Goal: Transaction & Acquisition: Purchase product/service

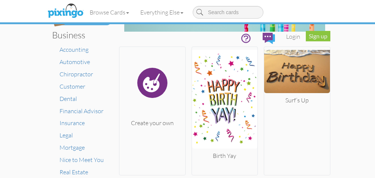
scroll to position [44, 0]
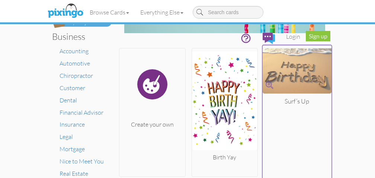
click at [298, 76] on img at bounding box center [297, 70] width 69 height 45
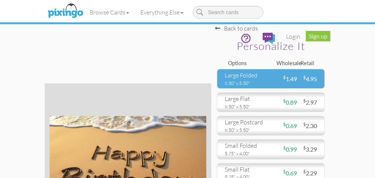
click at [249, 76] on div "large folded" at bounding box center [245, 75] width 41 height 9
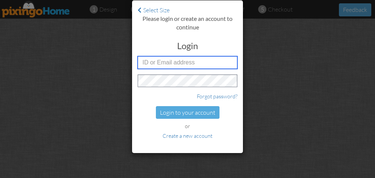
type input "3660"
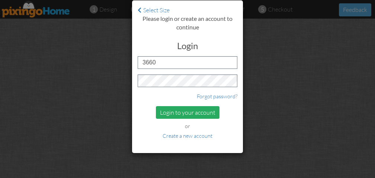
click at [172, 109] on div "Login to your account" at bounding box center [188, 112] width 64 height 13
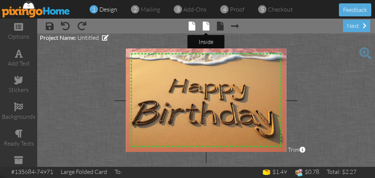
click at [207, 27] on span at bounding box center [206, 26] width 7 height 9
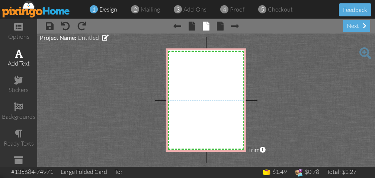
click at [20, 54] on span at bounding box center [19, 53] width 8 height 9
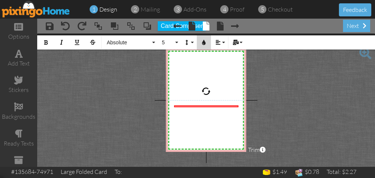
click at [204, 40] on icon "button" at bounding box center [203, 42] width 5 height 5
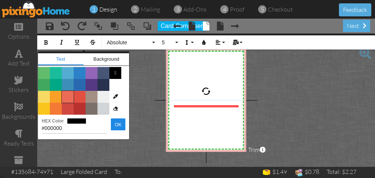
click at [66, 93] on span "Color #EB6B56" at bounding box center [68, 97] width 12 height 12
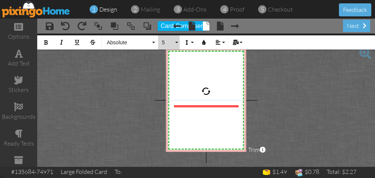
click at [177, 39] on button "5" at bounding box center [169, 42] width 22 height 14
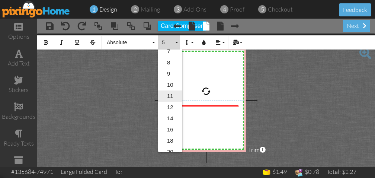
scroll to position [28, 0]
click at [171, 125] on link "16" at bounding box center [170, 127] width 24 height 11
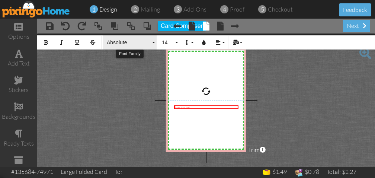
click at [153, 40] on button "Absolute" at bounding box center [130, 42] width 54 height 14
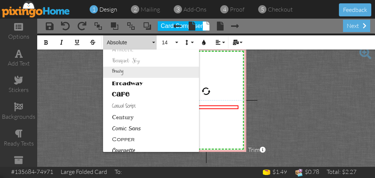
scroll to position [41, 0]
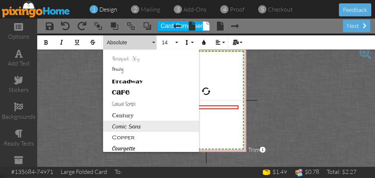
click at [136, 124] on link "Comic Sans" at bounding box center [151, 126] width 96 height 11
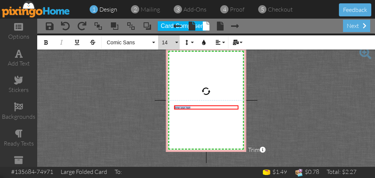
click at [176, 40] on button "14" at bounding box center [169, 42] width 22 height 14
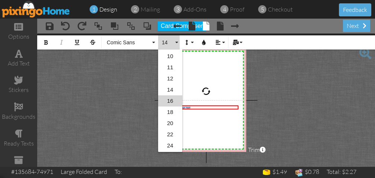
click at [170, 96] on link "16" at bounding box center [170, 100] width 24 height 11
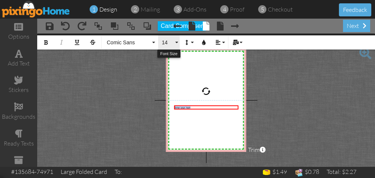
click at [176, 39] on button "14" at bounding box center [169, 42] width 22 height 14
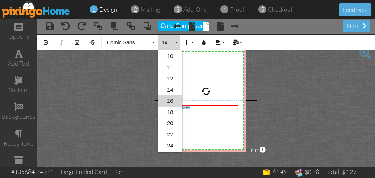
click at [172, 99] on link "16" at bounding box center [170, 100] width 24 height 11
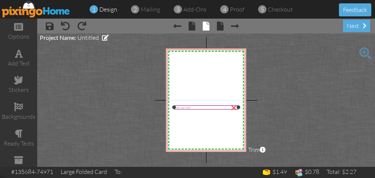
click at [175, 109] on div at bounding box center [206, 108] width 68 height 8
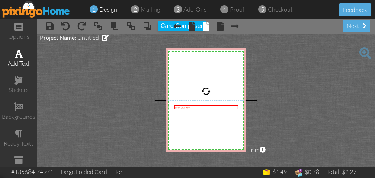
click at [21, 54] on span at bounding box center [19, 53] width 8 height 9
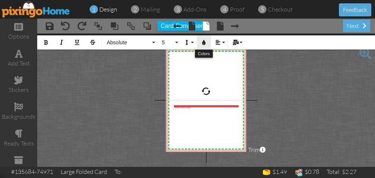
click at [204, 39] on button "Colors" at bounding box center [204, 42] width 14 height 14
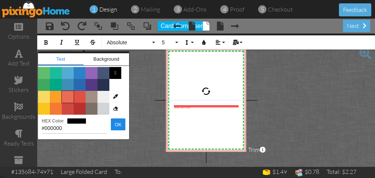
click at [66, 96] on span "Color #EB6B56" at bounding box center [68, 97] width 12 height 12
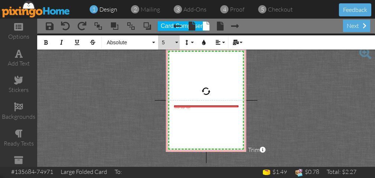
click at [176, 39] on button "5" at bounding box center [169, 42] width 22 height 14
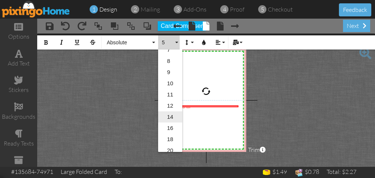
scroll to position [28, 0]
click at [171, 125] on link "16" at bounding box center [170, 127] width 24 height 11
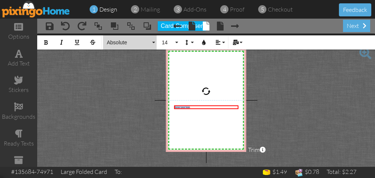
click at [153, 45] on button "Absolute" at bounding box center [130, 42] width 54 height 14
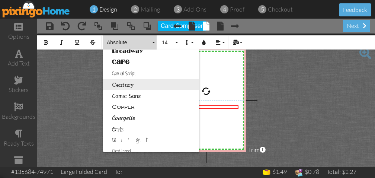
scroll to position [71, 0]
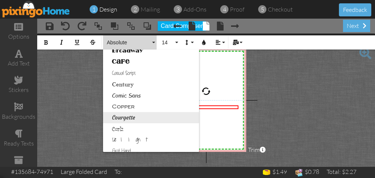
click at [136, 115] on link "Courgette" at bounding box center [151, 117] width 96 height 11
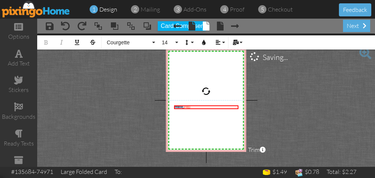
drag, startPoint x: 208, startPoint y: 106, endPoint x: 163, endPoint y: 106, distance: 44.3
click at [163, 106] on project-studio-wrapper "X X X X X X X X X X X X X X X X X X X X X X X X X X X X X X X X X X X X X X X X…" at bounding box center [206, 100] width 338 height 133
click at [174, 39] on button "14" at bounding box center [169, 42] width 22 height 14
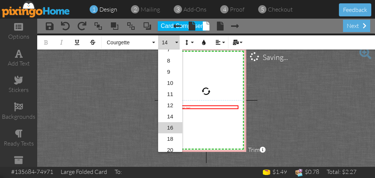
scroll to position [55, 0]
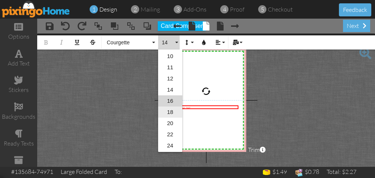
click at [170, 109] on link "18" at bounding box center [170, 111] width 24 height 11
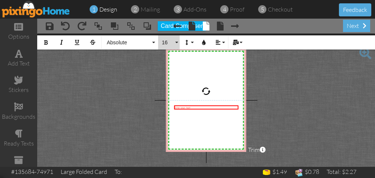
click at [177, 41] on button "16" at bounding box center [169, 42] width 22 height 14
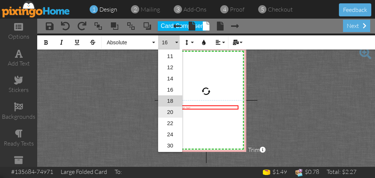
click at [172, 108] on link "20" at bounding box center [170, 111] width 24 height 11
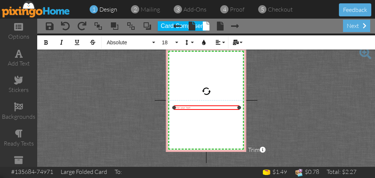
drag, startPoint x: 236, startPoint y: 108, endPoint x: 237, endPoint y: 99, distance: 8.2
click at [237, 99] on div "X X X X X X X X X X X X X X X X X X X X X X X X X X X X X X X X X X X X X X X X…" at bounding box center [206, 100] width 80 height 104
click at [205, 101] on div at bounding box center [206, 105] width 69 height 8
click at [193, 106] on div "​ ​ ​" at bounding box center [206, 104] width 65 height 4
click at [178, 106] on div "​ ​ ​" at bounding box center [206, 104] width 64 height 3
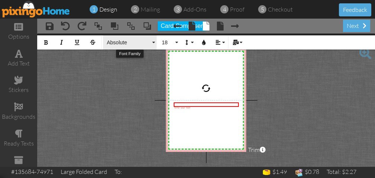
click at [153, 40] on button "Absolute" at bounding box center [130, 42] width 54 height 14
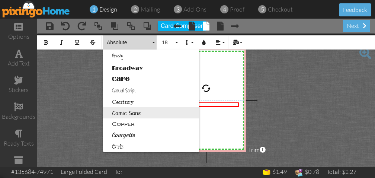
scroll to position [55, 0]
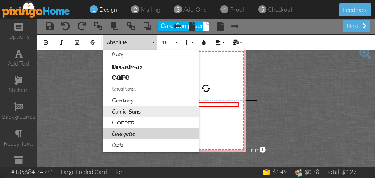
click at [135, 129] on link "Courgette" at bounding box center [151, 133] width 96 height 11
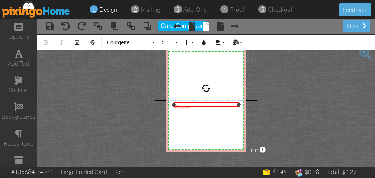
drag, startPoint x: 238, startPoint y: 103, endPoint x: 238, endPoint y: 108, distance: 4.8
click at [238, 107] on div "[PERSON_NAME]: ​​ ​ ×" at bounding box center [206, 104] width 65 height 4
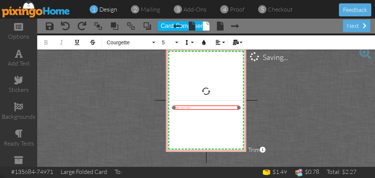
click at [204, 110] on div at bounding box center [206, 108] width 69 height 8
click at [191, 107] on div "[PERSON_NAME]: ​​ ​" at bounding box center [206, 107] width 64 height 3
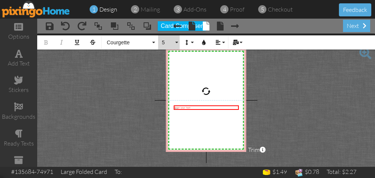
click at [177, 41] on button "5" at bounding box center [169, 42] width 22 height 14
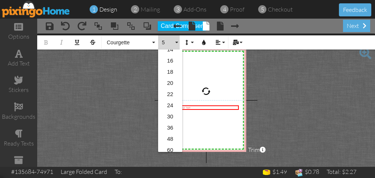
scroll to position [96, 0]
click at [171, 79] on link "20" at bounding box center [170, 82] width 24 height 11
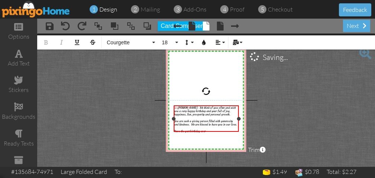
click at [187, 131] on span "Have the gest birthday ever" at bounding box center [190, 131] width 32 height 3
click at [210, 130] on div "Have the best birthday ever ​​ ​" at bounding box center [206, 131] width 64 height 3
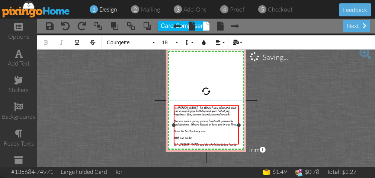
click at [184, 107] on span "[PERSON_NAME]: We think of you often and wish you a very happy birthday and yea…" at bounding box center [205, 111] width 62 height 10
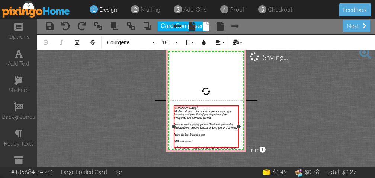
click at [191, 106] on div "[PERSON_NAME]:" at bounding box center [206, 107] width 64 height 3
click at [191, 108] on div "[PERSON_NAME]:" at bounding box center [206, 107] width 64 height 3
click at [194, 111] on span "We think of you often and wish you a very happy birthday and year full of joy, …" at bounding box center [203, 114] width 58 height 10
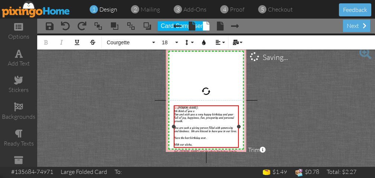
click at [183, 106] on div "[PERSON_NAME]:" at bounding box center [206, 107] width 64 height 3
click at [174, 108] on div "[PERSON_NAME]: We think of you o ften and wish you a very happy birthday and ye…" at bounding box center [206, 129] width 65 height 48
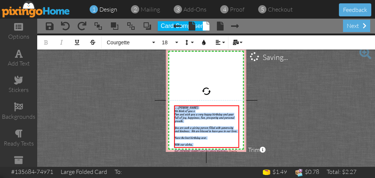
drag, startPoint x: 224, startPoint y: 146, endPoint x: 174, endPoint y: 101, distance: 67.5
click at [174, 101] on div "X X X X X X X X X X X X X X X X X X X X X X X X X X X X X X X X X X X X X X X X…" at bounding box center [206, 100] width 80 height 104
click at [204, 43] on icon "button" at bounding box center [203, 42] width 5 height 5
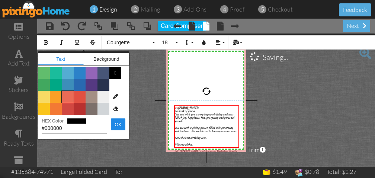
click at [68, 95] on span "Color #EB6B56" at bounding box center [68, 97] width 12 height 12
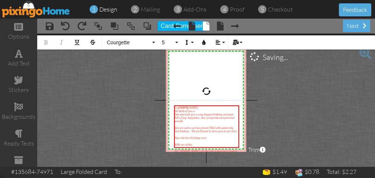
click at [304, 73] on project-studio-wrapper "X X X X X X X X X X X X X X X X X X X X X X X X X X X X X X X X X X X X X X X X…" at bounding box center [206, 100] width 338 height 133
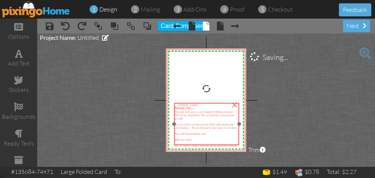
click at [199, 103] on div "[PERSON_NAME]: We think of you o ften and wish you a very happy birthday and ye…" at bounding box center [206, 124] width 65 height 42
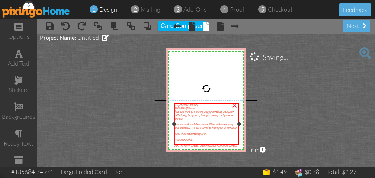
click at [193, 107] on span "We think of you o" at bounding box center [185, 108] width 20 height 3
click at [204, 138] on div "With our aloha," at bounding box center [207, 139] width 64 height 3
click at [227, 132] on div "Have the best birthday ever." at bounding box center [207, 133] width 64 height 3
click at [225, 141] on div at bounding box center [207, 142] width 64 height 3
click at [93, 7] on span "1" at bounding box center [93, 9] width 3 height 9
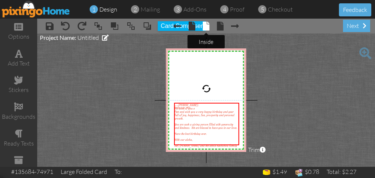
click at [204, 25] on span at bounding box center [206, 26] width 7 height 9
click at [219, 25] on span at bounding box center [220, 26] width 7 height 9
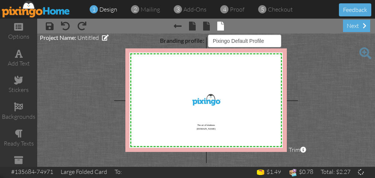
select select "object:756"
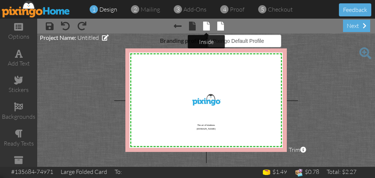
click at [205, 27] on span at bounding box center [206, 26] width 7 height 9
click at [205, 24] on span at bounding box center [206, 26] width 7 height 9
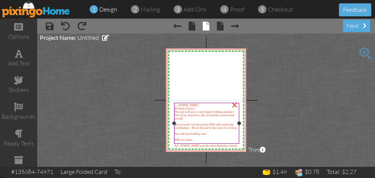
click at [198, 132] on span "Have the best birthday ever." at bounding box center [191, 133] width 32 height 3
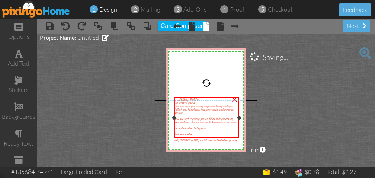
click at [198, 101] on div "We think of you o" at bounding box center [207, 102] width 64 height 3
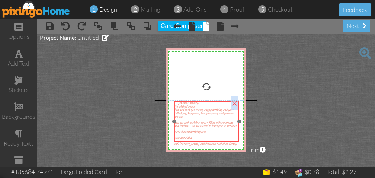
click at [205, 112] on span "ften and wish you a very happy birthday and year full of joy, happiness, fun, p…" at bounding box center [205, 113] width 60 height 10
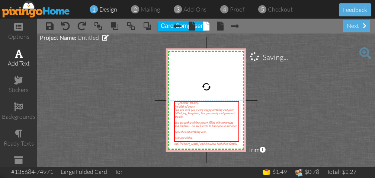
click at [21, 56] on span at bounding box center [19, 53] width 8 height 9
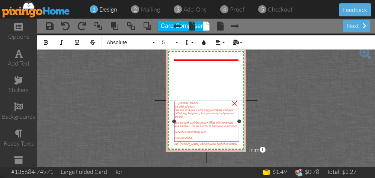
click at [195, 106] on span "We think of you o" at bounding box center [185, 106] width 20 height 3
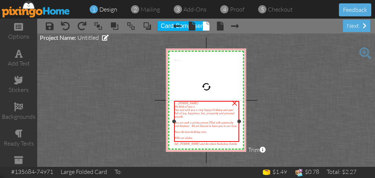
click at [228, 134] on div at bounding box center [207, 135] width 64 height 3
click at [220, 134] on div at bounding box center [207, 135] width 64 height 3
click at [219, 134] on div at bounding box center [207, 135] width 64 height 3
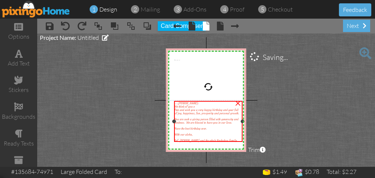
click at [241, 120] on div at bounding box center [243, 122] width 4 height 4
drag, startPoint x: 175, startPoint y: 121, endPoint x: 171, endPoint y: 122, distance: 3.9
click at [171, 122] on div at bounding box center [171, 122] width 4 height 4
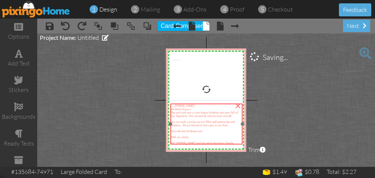
click at [206, 118] on div at bounding box center [206, 119] width 71 height 3
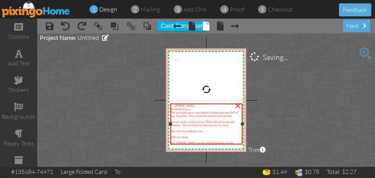
click at [193, 117] on span "ften and wish you a very happy birthday and year full of joy, happiness, fun, p…" at bounding box center [204, 114] width 67 height 7
click at [18, 54] on span at bounding box center [19, 53] width 8 height 9
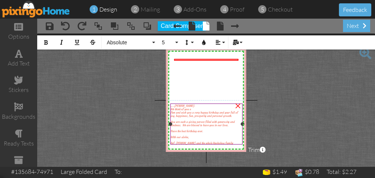
click at [183, 116] on span "ften and wish you a very happy birthday and year full of joy, happiness, fun, p…" at bounding box center [204, 114] width 67 height 7
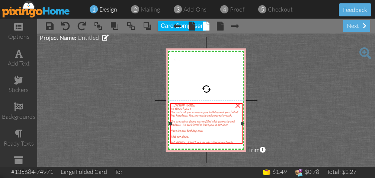
click at [224, 130] on div "Have the best birthday ever." at bounding box center [206, 130] width 71 height 3
click at [102, 8] on span "design" at bounding box center [108, 9] width 18 height 7
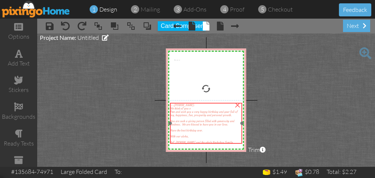
click at [226, 133] on div at bounding box center [206, 133] width 71 height 3
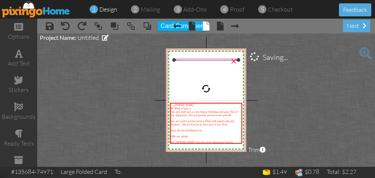
click at [217, 61] on div at bounding box center [206, 60] width 68 height 6
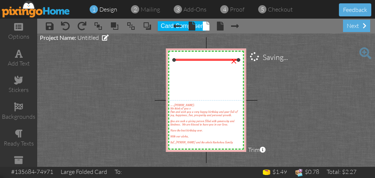
click at [233, 58] on div "×" at bounding box center [234, 60] width 12 height 12
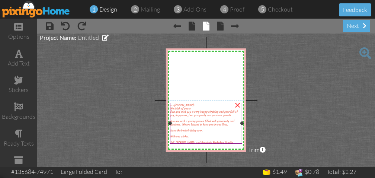
click at [227, 133] on div at bounding box center [206, 133] width 71 height 3
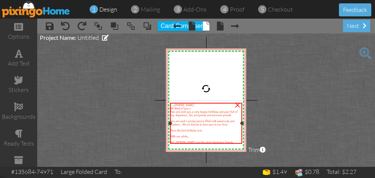
click at [183, 112] on span "ften and wish you a very happy birthday and year full of joy, happiness, fun, p…" at bounding box center [204, 113] width 67 height 7
click at [207, 129] on div "Have the best birthday ever." at bounding box center [206, 130] width 71 height 3
click at [20, 132] on span at bounding box center [19, 133] width 8 height 9
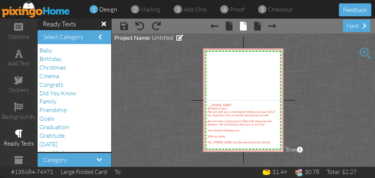
click at [135, 90] on project-studio-wrapper "X X X X X X X X X X X X X X X X X X X X X X X X X X X X X X X X X X X X X X X X…" at bounding box center [244, 100] width 264 height 133
click at [26, 43] on div "options" at bounding box center [18, 32] width 37 height 26
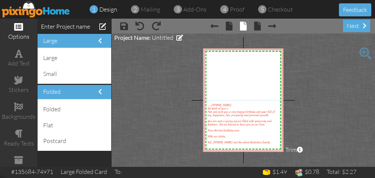
click at [165, 109] on project-studio-wrapper "X X X X X X X X X X X X X X X X X X X X X X X X X X X X X X X X X X X X X X X X…" at bounding box center [244, 100] width 264 height 133
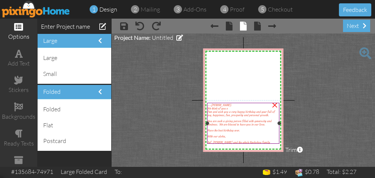
click at [249, 130] on div "Have the best birthday ever." at bounding box center [243, 130] width 71 height 3
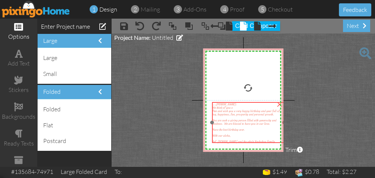
drag, startPoint x: 258, startPoint y: 141, endPoint x: 263, endPoint y: 140, distance: 5.3
click at [263, 140] on div "Saf, [PERSON_NAME] and the whole Keohohou family" at bounding box center [248, 141] width 71 height 3
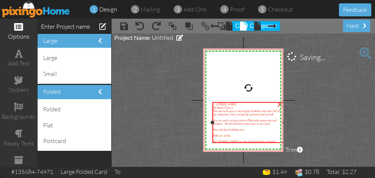
click at [263, 140] on div "Saf, [PERSON_NAME] and the whole Keohohou family" at bounding box center [248, 141] width 71 height 3
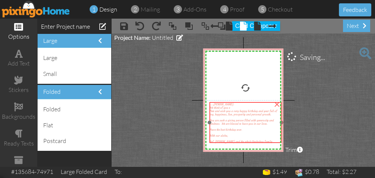
click at [254, 135] on div "With our aloha," at bounding box center [245, 135] width 71 height 3
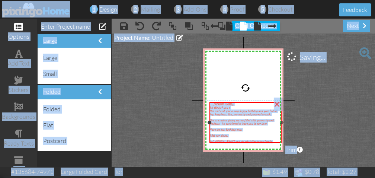
click at [254, 135] on div "With our aloha," at bounding box center [245, 135] width 71 height 3
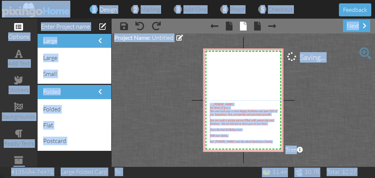
click at [321, 115] on project-studio-wrapper "X X X X X X X X X X X X X X X X X X X X X X X X X X X X X X X X X X X X X X X X…" at bounding box center [244, 100] width 264 height 133
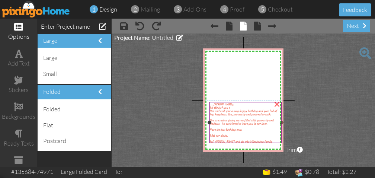
click at [220, 104] on div "[PERSON_NAME]:" at bounding box center [245, 104] width 71 height 3
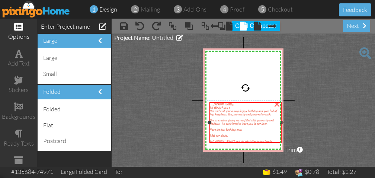
click at [259, 133] on div at bounding box center [245, 132] width 71 height 3
click at [232, 116] on div at bounding box center [245, 117] width 71 height 3
click at [230, 133] on div at bounding box center [245, 132] width 71 height 3
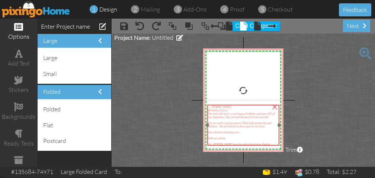
click at [239, 144] on span "Saf, [PERSON_NAME] and the whole Keohohou family" at bounding box center [239, 144] width 63 height 3
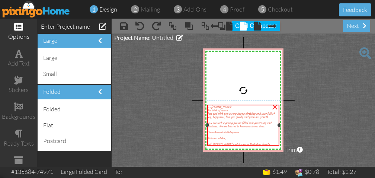
click at [247, 131] on div "Have the best birthday ever." at bounding box center [243, 132] width 71 height 3
click at [18, 59] on div "add text" at bounding box center [18, 63] width 37 height 9
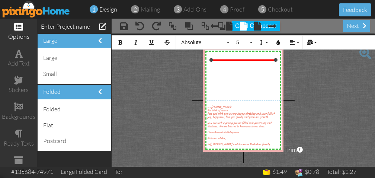
click at [257, 60] on div "Enter your text" at bounding box center [243, 60] width 64 height 2
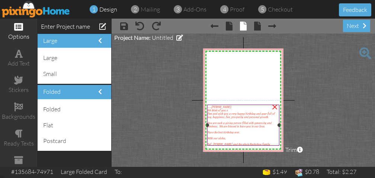
click at [226, 112] on span "ften and wish you a very happy birthday and year full of joy, happiness, fun, p…" at bounding box center [241, 115] width 67 height 7
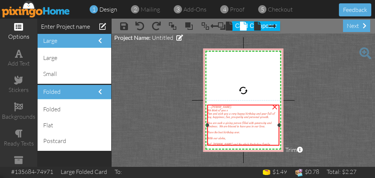
click at [218, 109] on span "We think of you o" at bounding box center [218, 110] width 20 height 3
click at [260, 129] on div at bounding box center [243, 129] width 71 height 3
click at [6, 95] on div "stickers" at bounding box center [18, 85] width 37 height 26
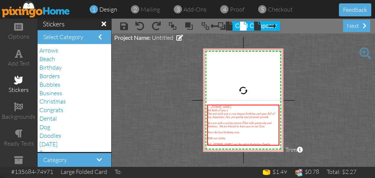
click at [142, 100] on project-studio-wrapper "X X X X X X X X X X X X X X X X X X X X X X X X X X X X X X X X X X X X X X X X…" at bounding box center [244, 100] width 264 height 133
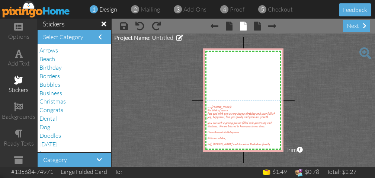
click at [97, 37] on h4 "Select Category" at bounding box center [74, 37] width 63 height 7
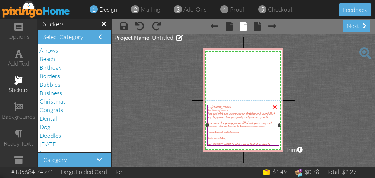
click at [213, 107] on span "[PERSON_NAME]:" at bounding box center [221, 106] width 20 height 3
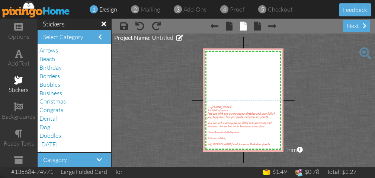
click at [149, 95] on project-studio-wrapper "X X X X X X X X X X X X X X X X X X X X X X X X X X X X X X X X X X X X X X X X…" at bounding box center [244, 100] width 264 height 133
click at [226, 8] on span at bounding box center [224, 9] width 8 height 15
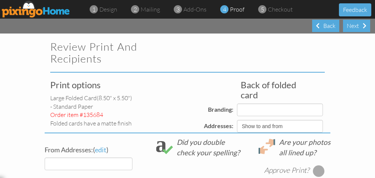
select select "object:1010"
select select "object:1012"
click at [104, 10] on span "design" at bounding box center [108, 9] width 18 height 7
click at [102, 9] on span "design" at bounding box center [108, 9] width 18 height 7
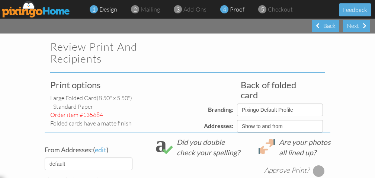
click at [94, 6] on span "1" at bounding box center [93, 9] width 3 height 9
click at [140, 9] on div "2 mailing" at bounding box center [147, 9] width 25 height 9
click at [93, 9] on span "1" at bounding box center [93, 9] width 3 height 9
click at [319, 22] on div "Back" at bounding box center [325, 26] width 27 height 12
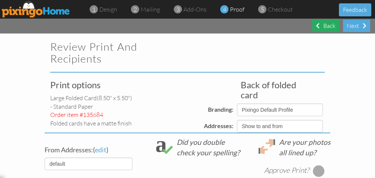
click at [316, 20] on div "Back" at bounding box center [325, 26] width 27 height 12
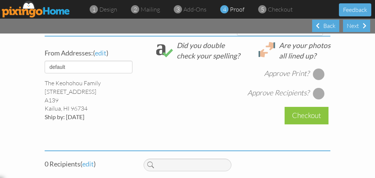
scroll to position [128, 0]
